Goal: Task Accomplishment & Management: Use online tool/utility

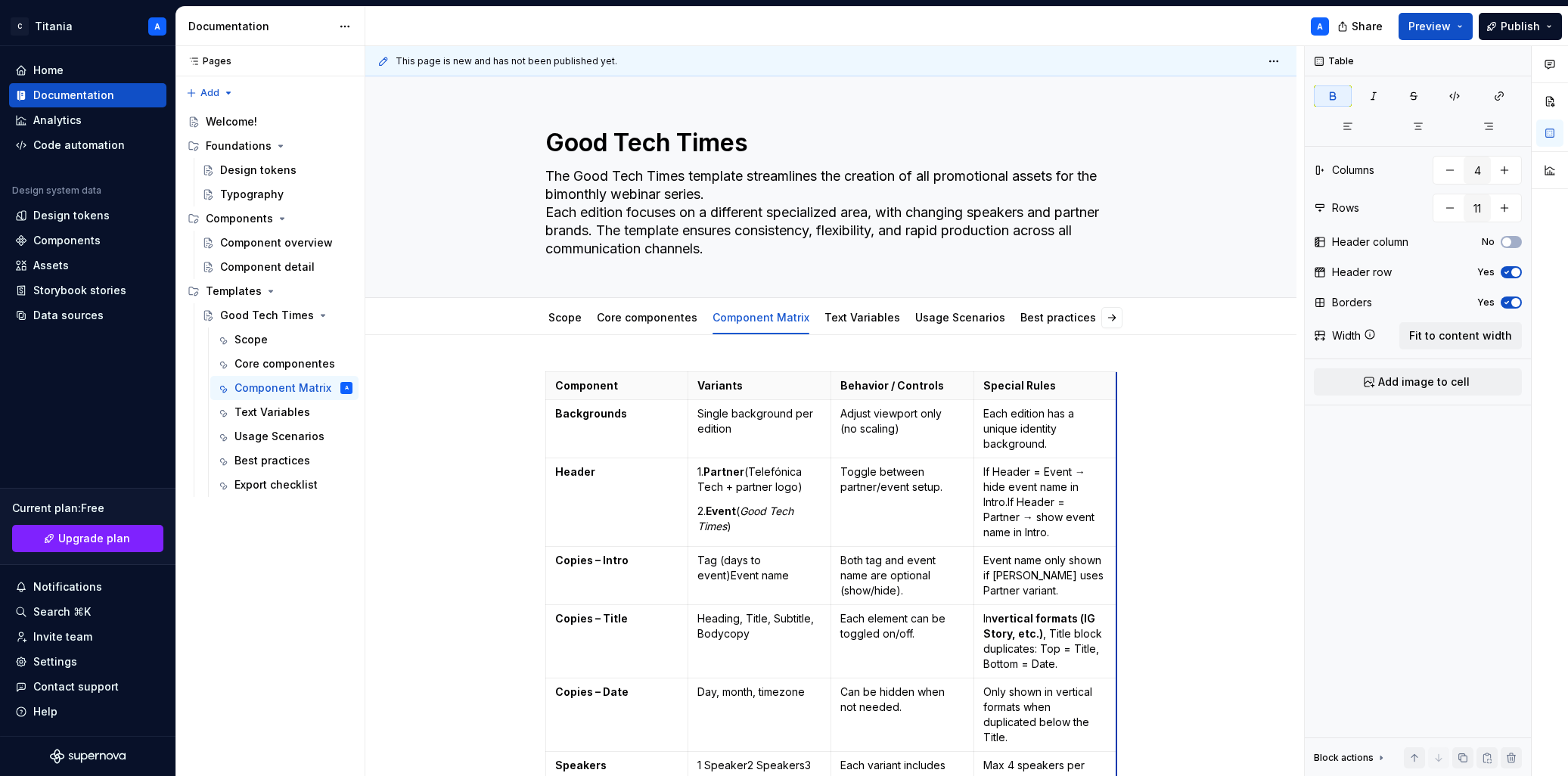
click at [1046, 26] on div "A" at bounding box center [854, 26] width 976 height 40
click at [1458, 30] on button "Preview" at bounding box center [1436, 26] width 74 height 27
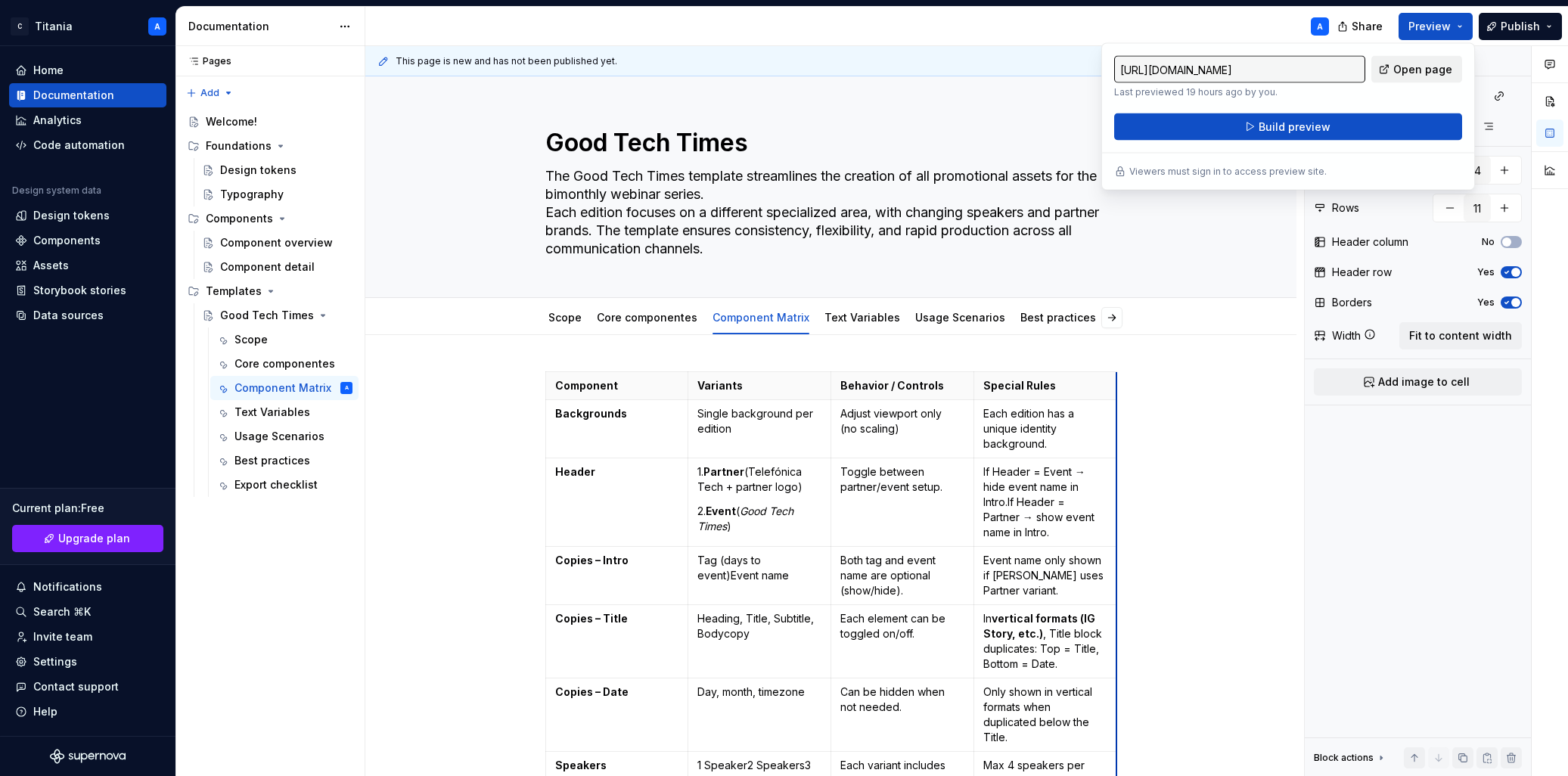
click at [1421, 70] on span "Open page" at bounding box center [1423, 69] width 59 height 15
click at [73, 25] on html "C Titania A Home Documentation Analytics Code automation Design system data Des…" at bounding box center [784, 388] width 1568 height 776
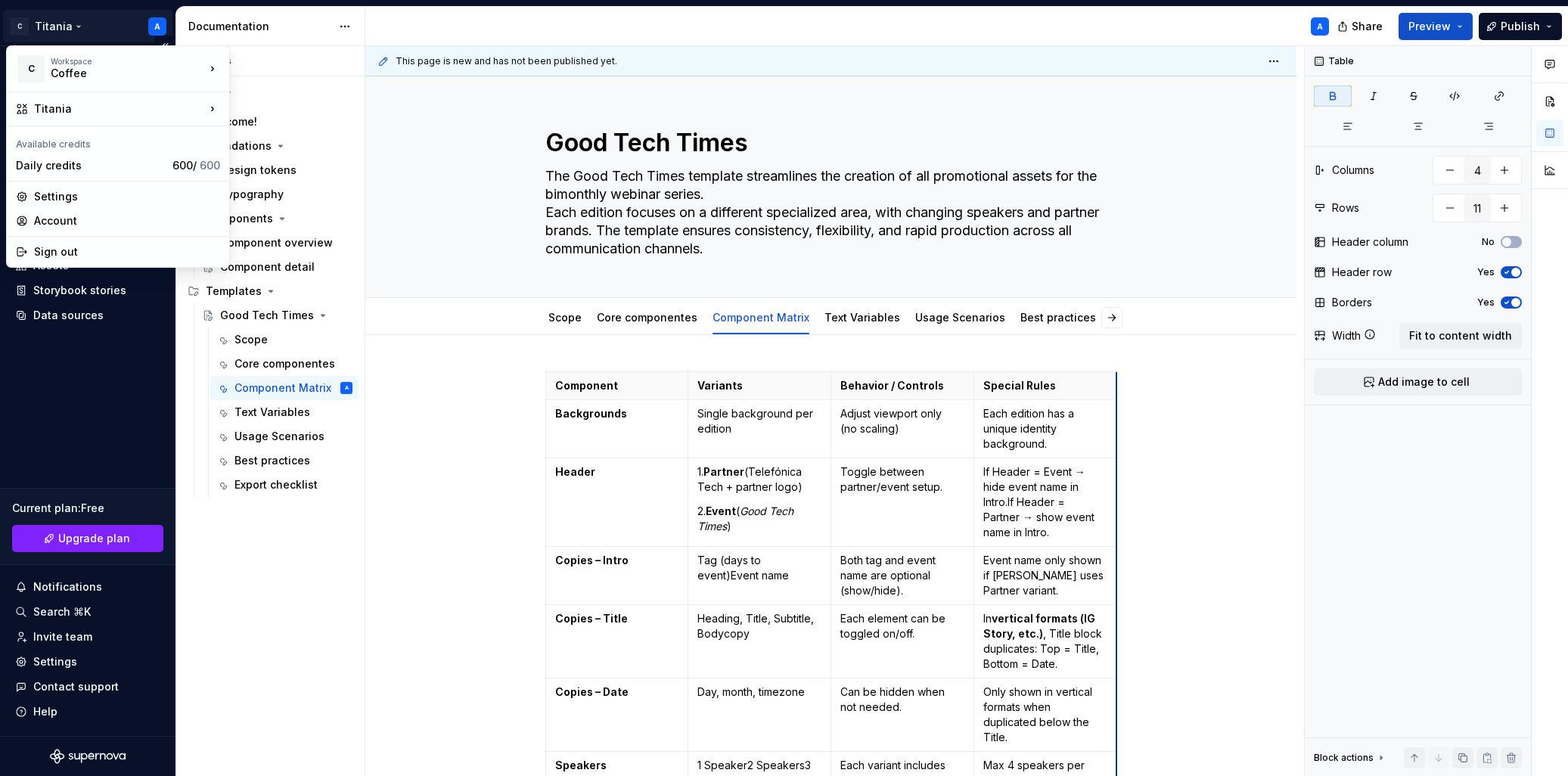
click at [62, 31] on html "C Titania A Home Documentation Analytics Code automation Design system data Des…" at bounding box center [784, 388] width 1568 height 776
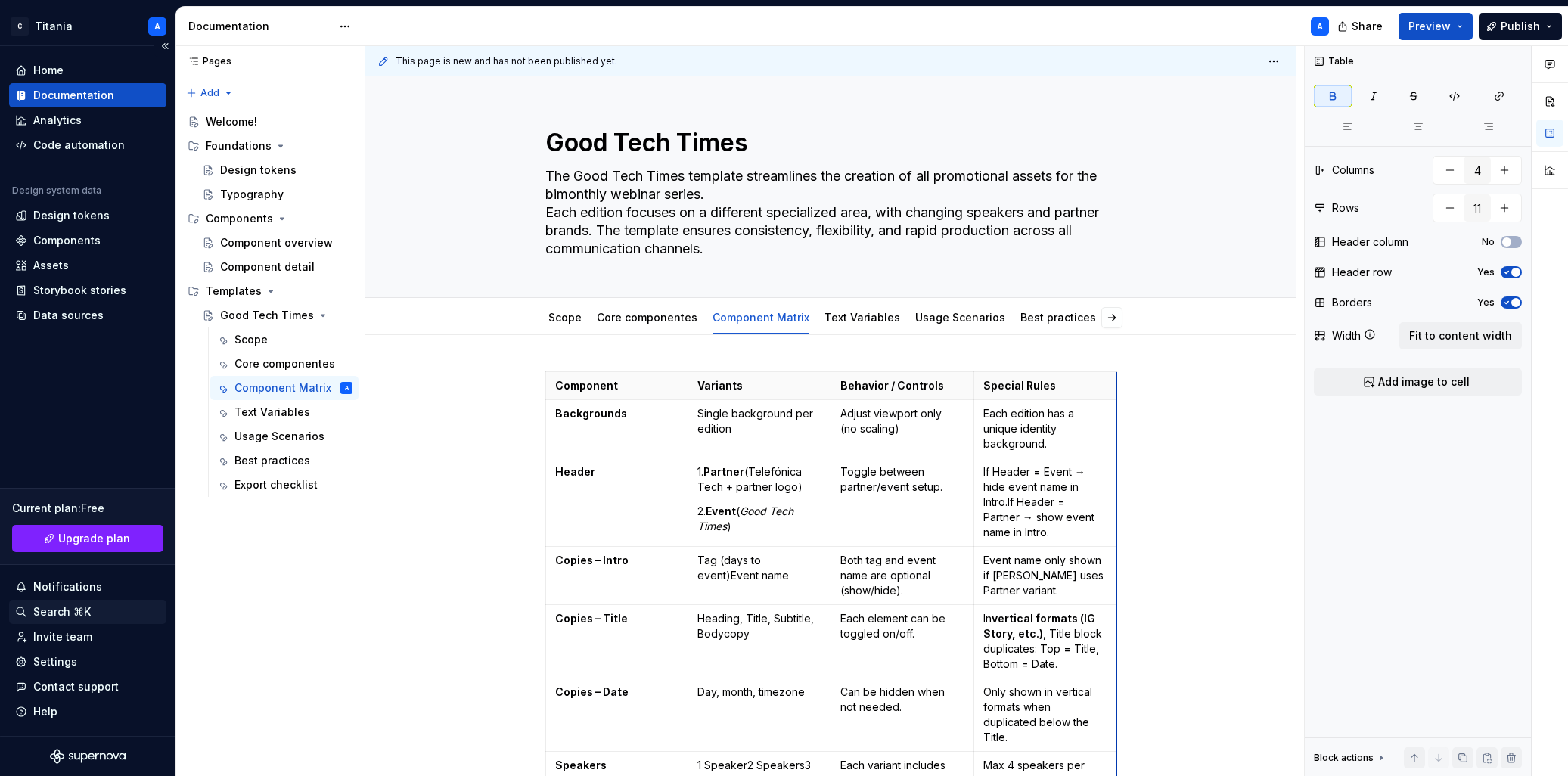
click at [90, 611] on div "Search ⌘K" at bounding box center [62, 612] width 57 height 15
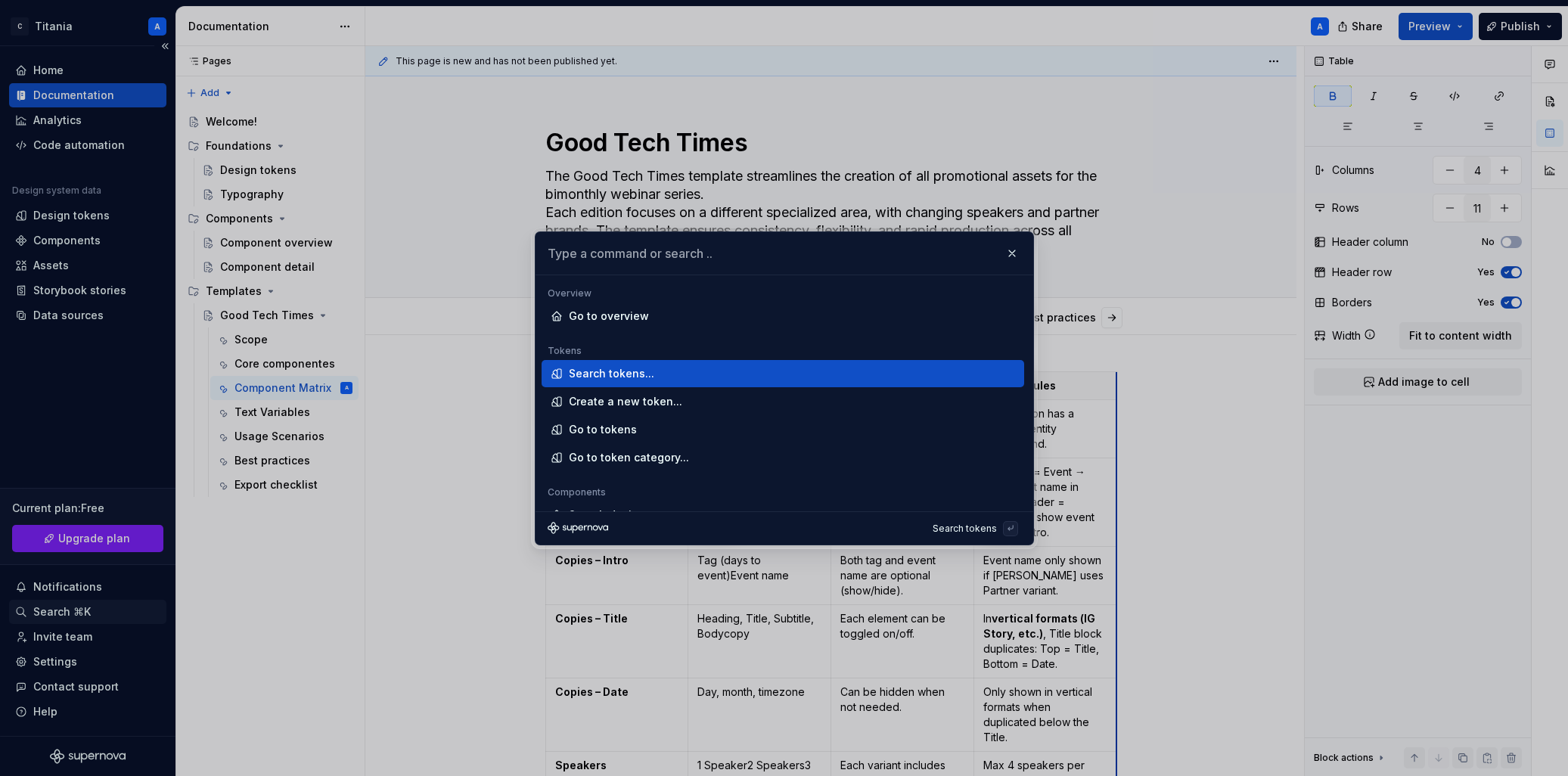
type textarea "*"
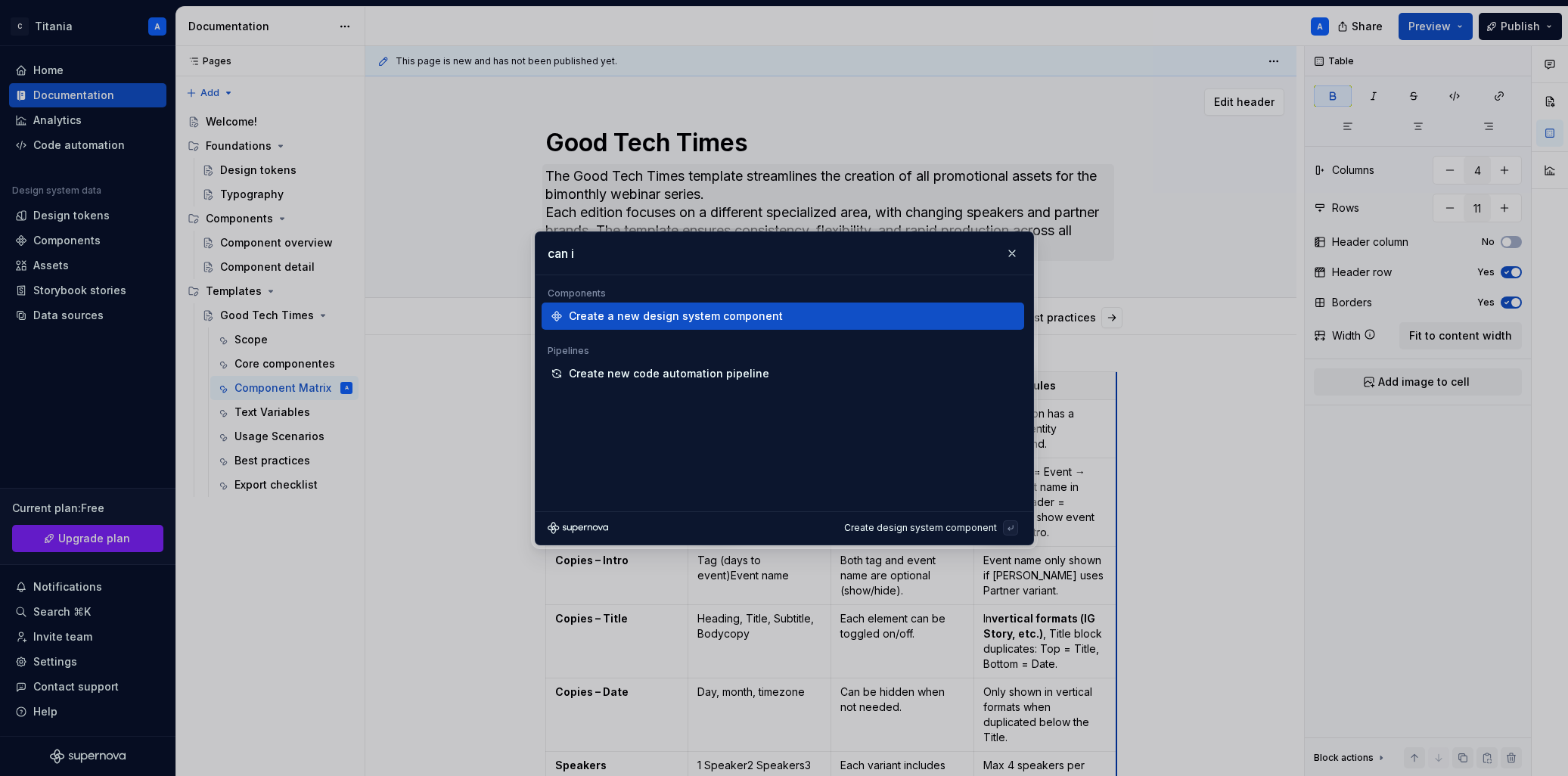
type input "can i"
click at [1019, 255] on button "button" at bounding box center [1012, 253] width 21 height 21
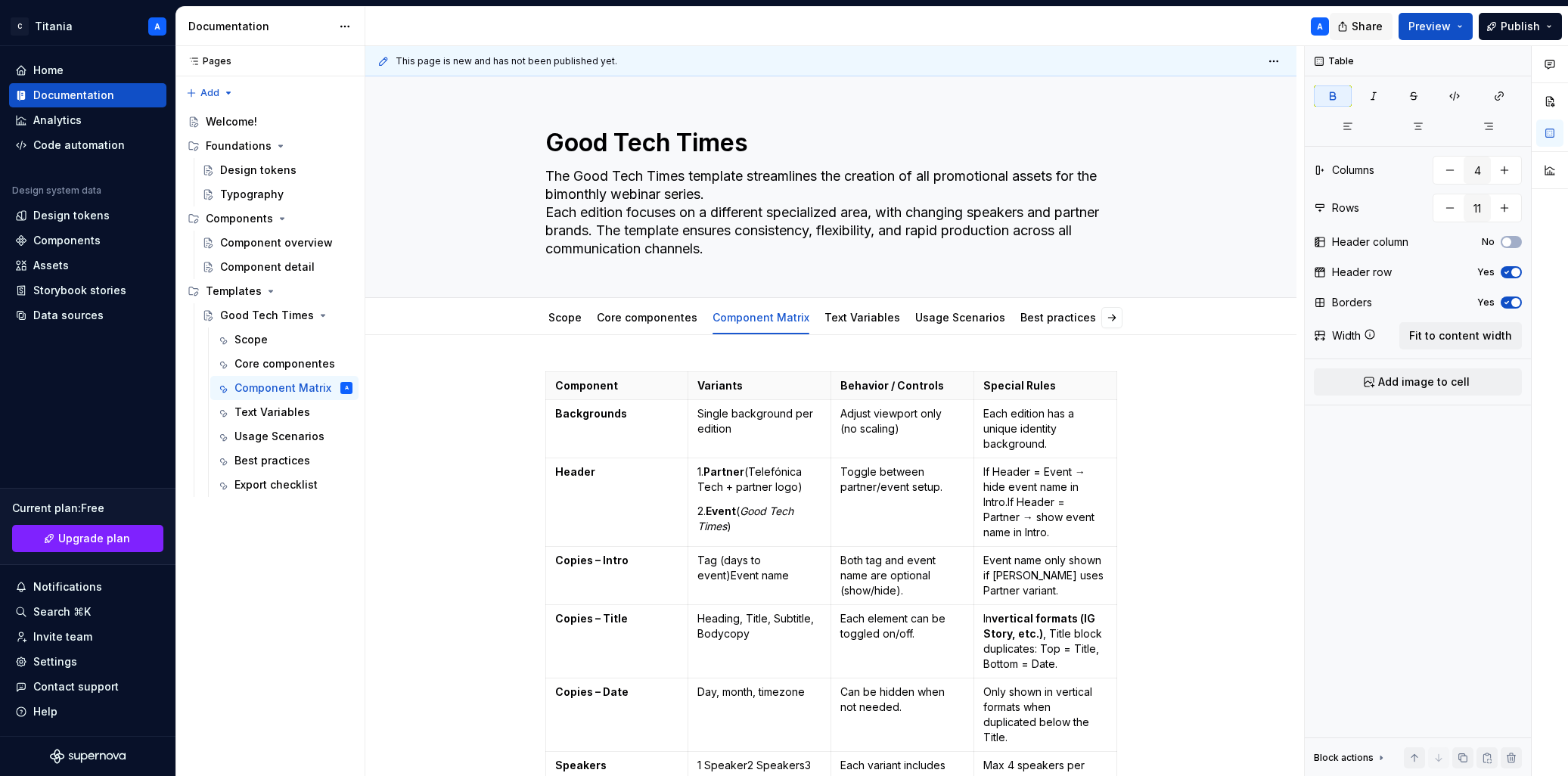
click at [1374, 30] on span "Share" at bounding box center [1367, 26] width 31 height 15
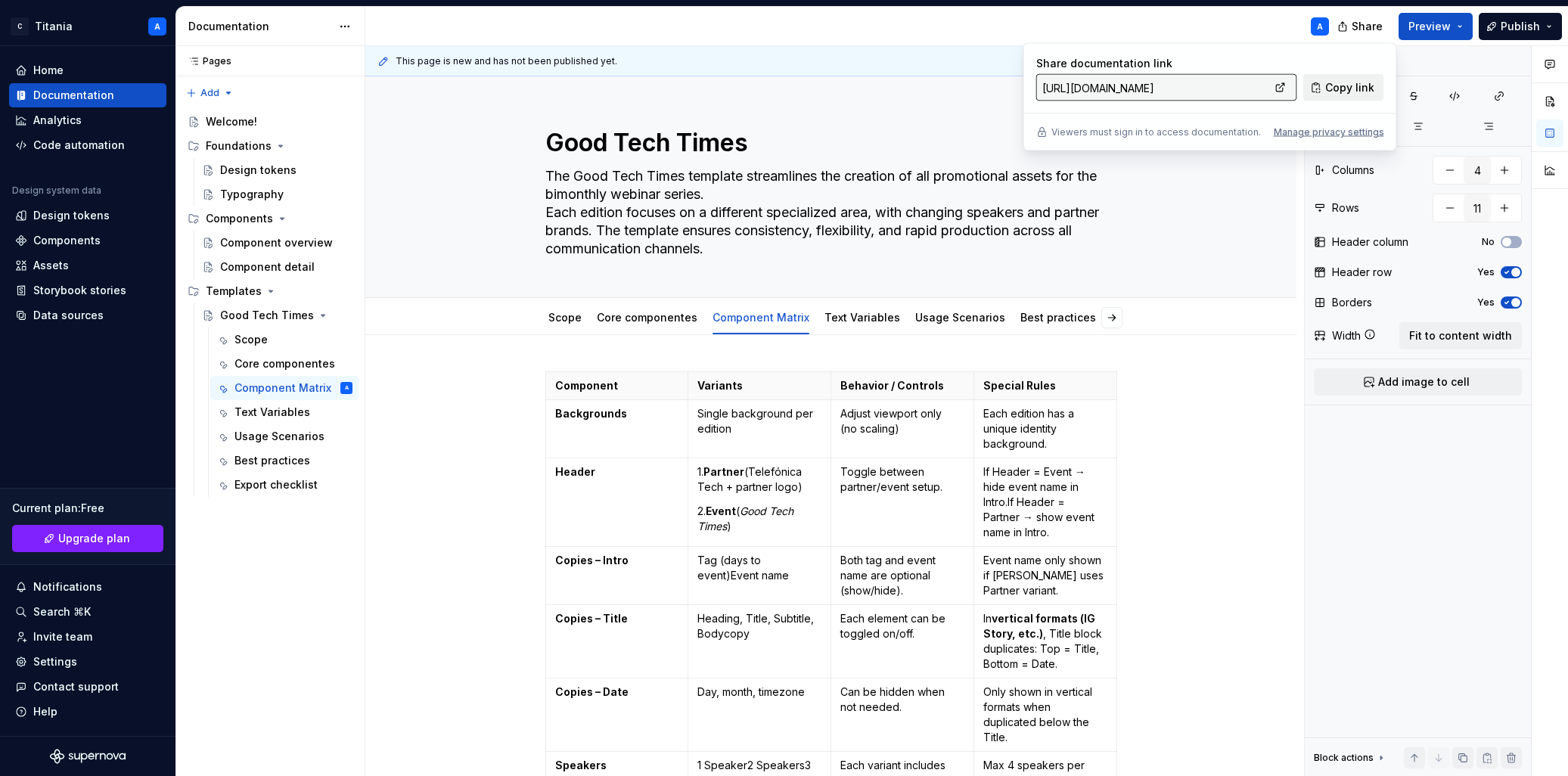
click at [1350, 91] on span "Copy link" at bounding box center [1350, 88] width 49 height 15
click at [1538, 30] on span "Publish" at bounding box center [1521, 26] width 40 height 15
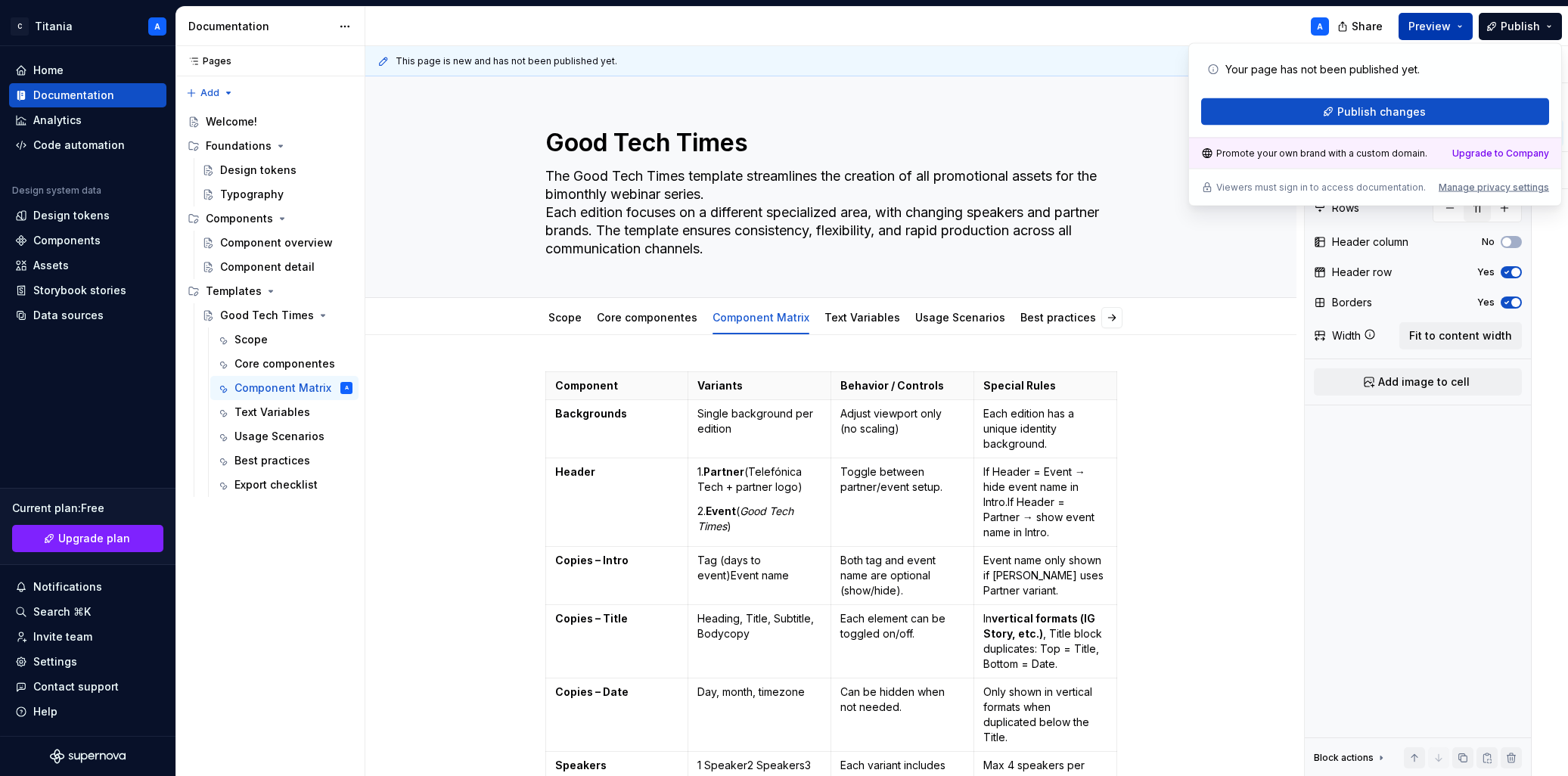
click at [1464, 30] on button "Preview" at bounding box center [1436, 26] width 74 height 27
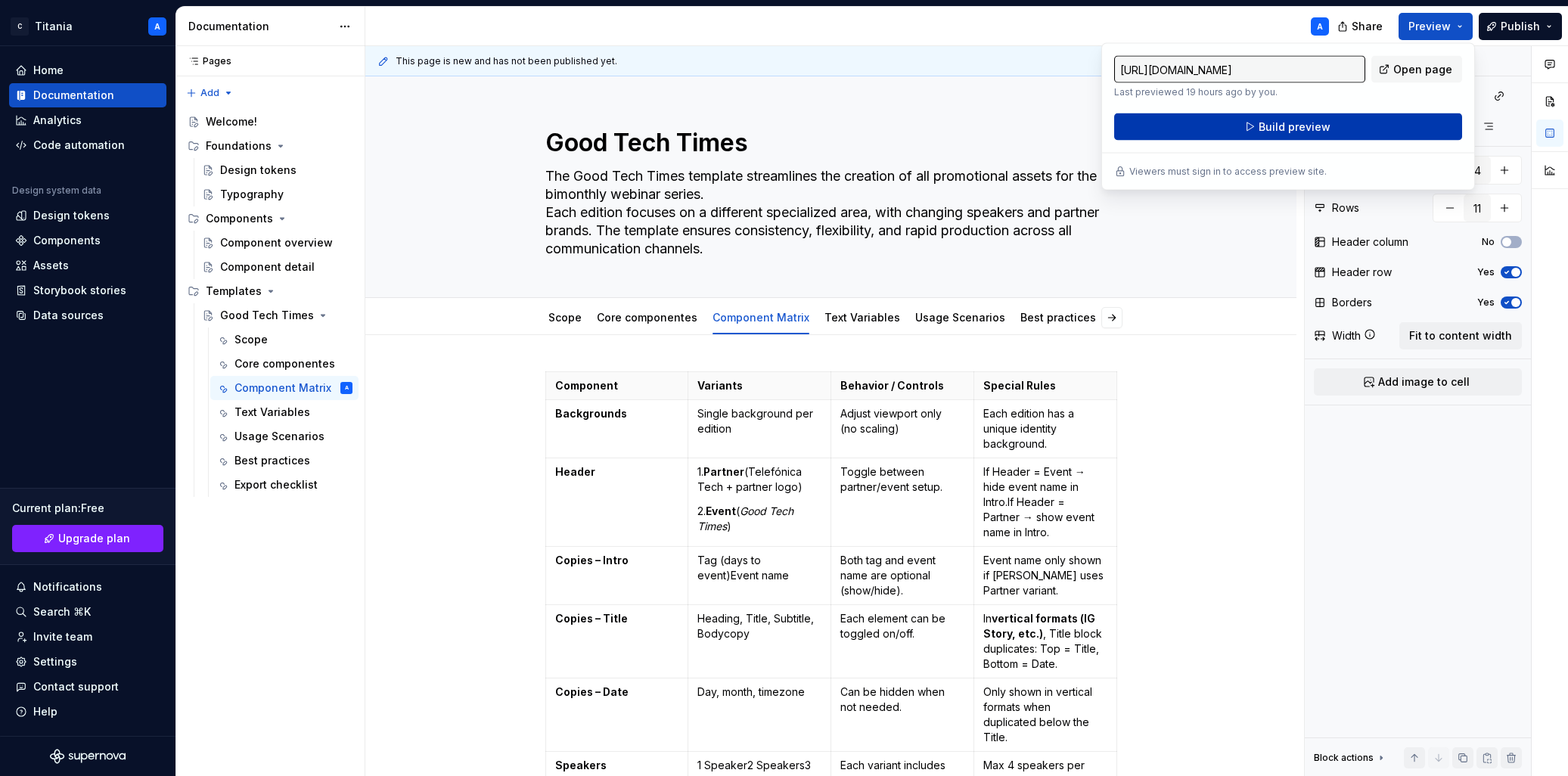
click at [1289, 129] on span "Build preview" at bounding box center [1294, 128] width 72 height 15
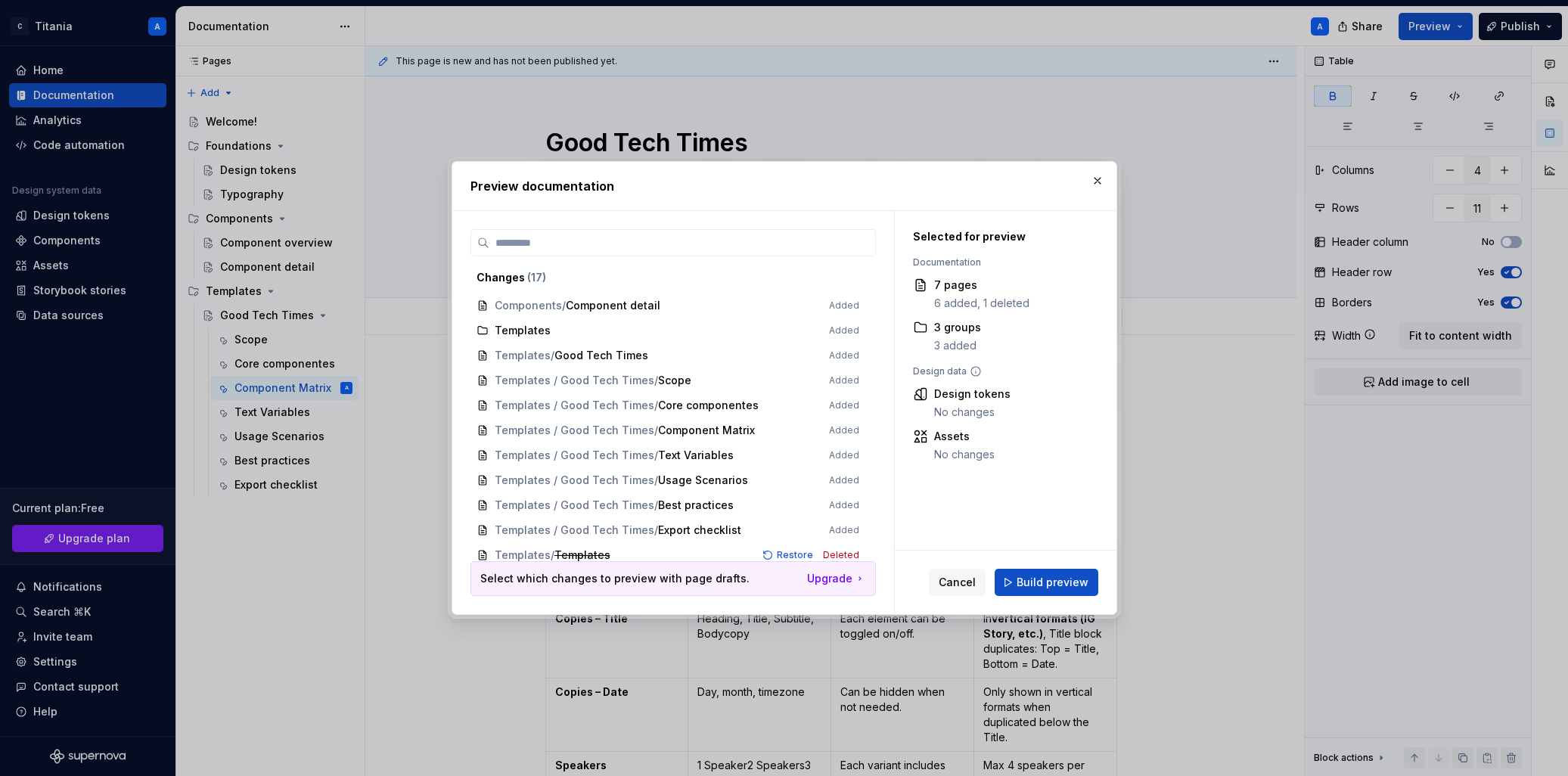
scroll to position [156, 0]
click at [956, 509] on div "Selected for preview Documentation 7 pages 6 added, 1 deleted 3 groups 3 added …" at bounding box center [1006, 380] width 222 height 339
click at [1099, 178] on button "button" at bounding box center [1097, 181] width 21 height 21
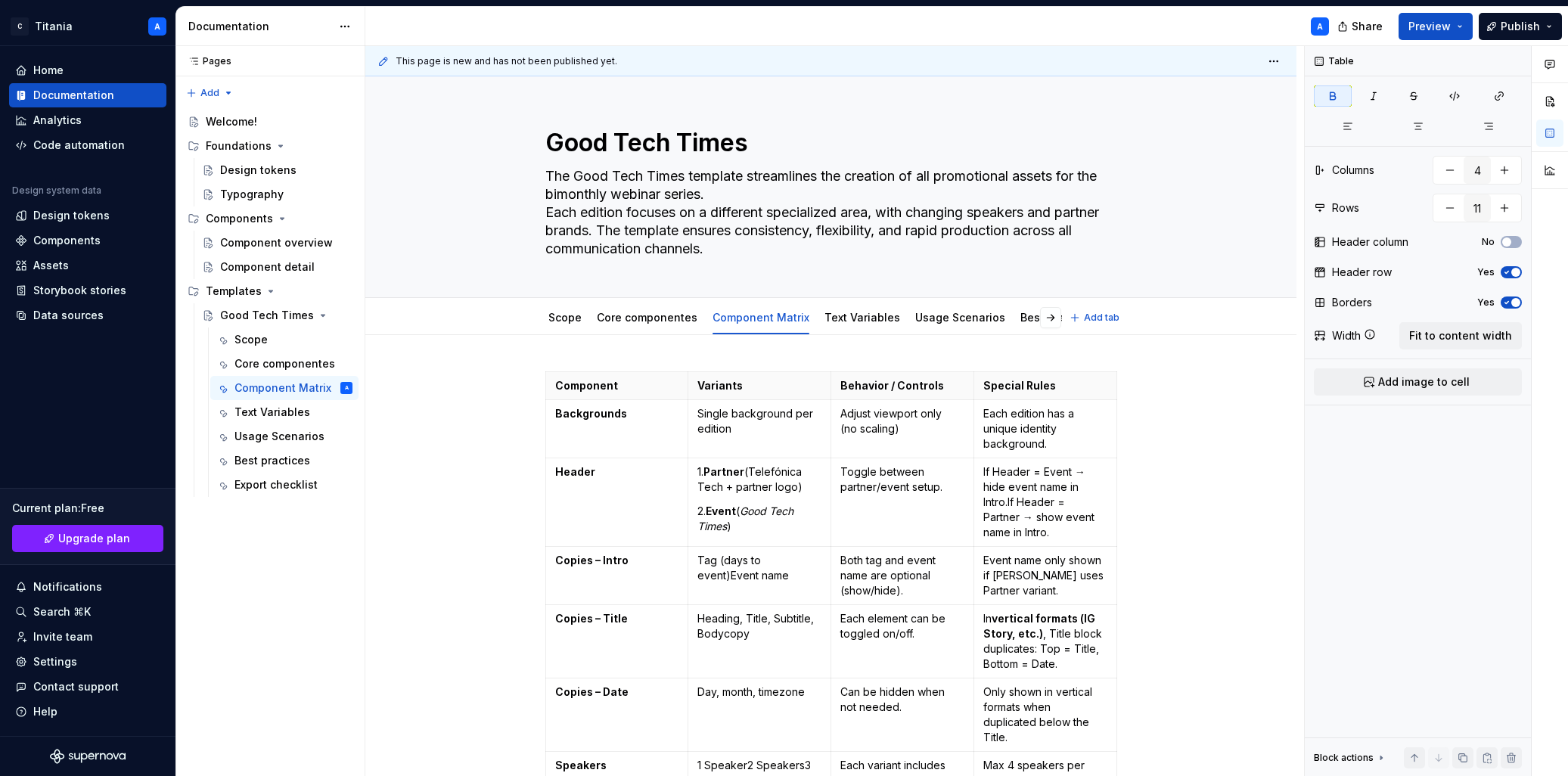
type textarea "*"
click at [349, 26] on html "C Titania A Home Documentation Analytics Code automation Design system data Des…" at bounding box center [784, 388] width 1568 height 776
click at [345, 25] on html "C Titania A Home Documentation Analytics Code automation Design system data Des…" at bounding box center [784, 388] width 1568 height 776
click at [46, 76] on div "Home" at bounding box center [48, 70] width 30 height 15
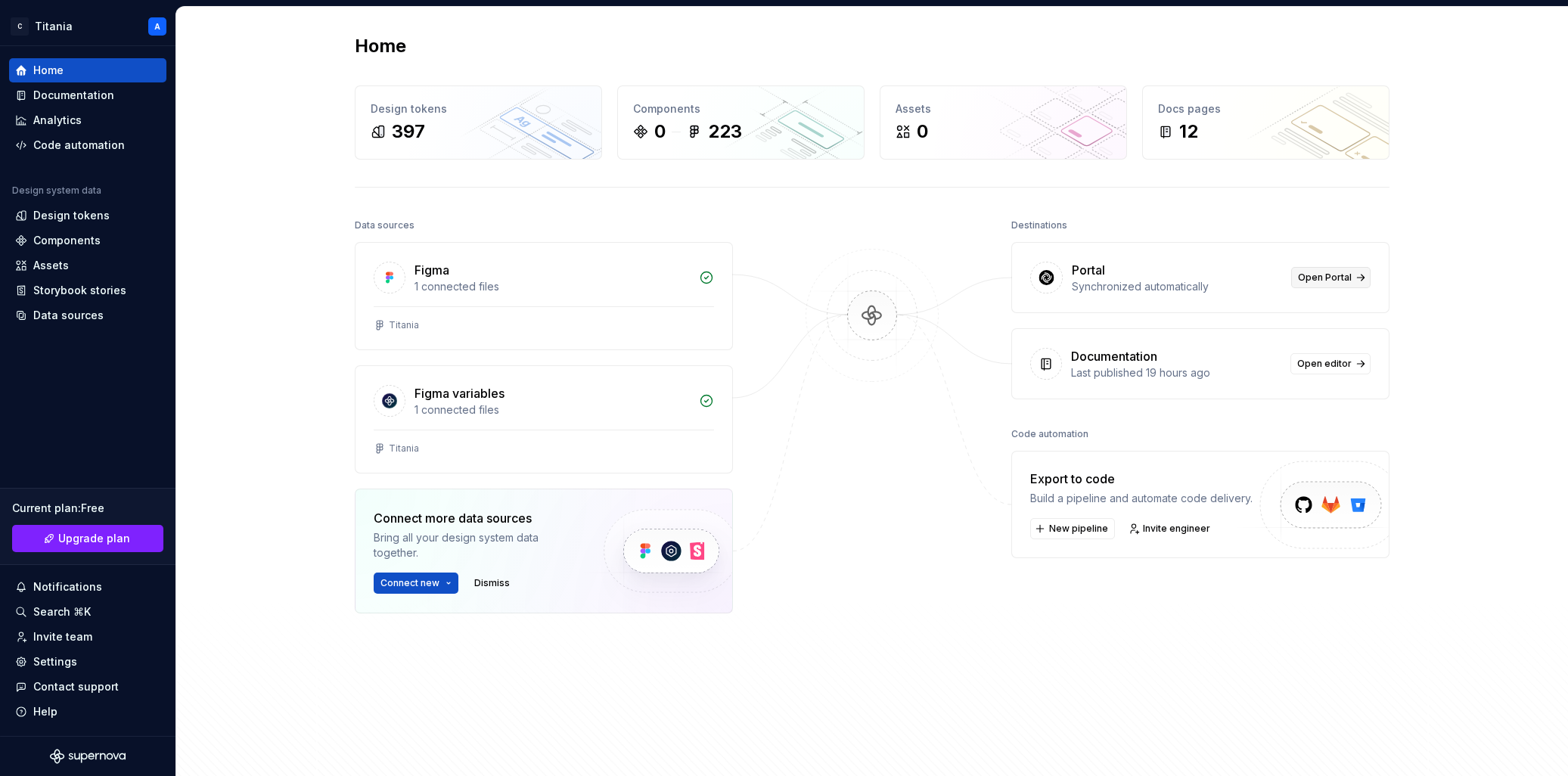
click at [1347, 278] on span "Open Portal" at bounding box center [1325, 278] width 54 height 12
